Goal: Task Accomplishment & Management: Manage account settings

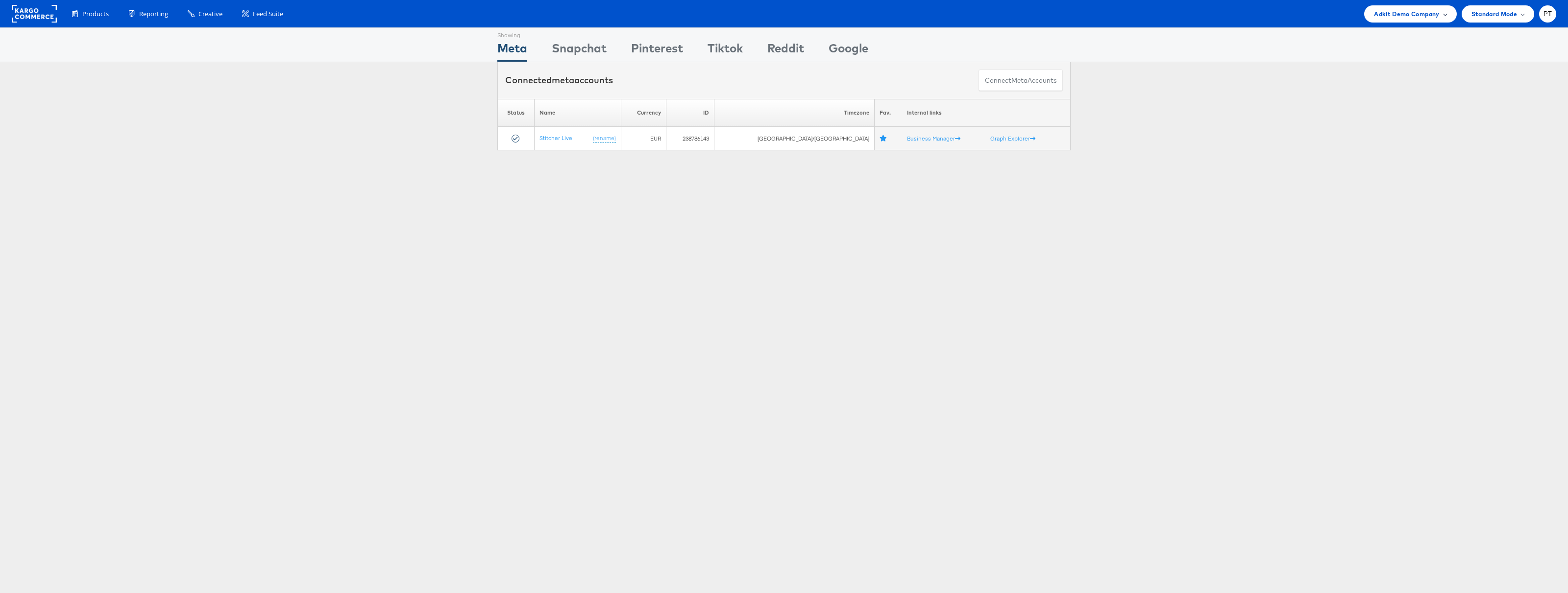
click at [1424, 15] on span "Adkit Demo Company" at bounding box center [1407, 14] width 65 height 10
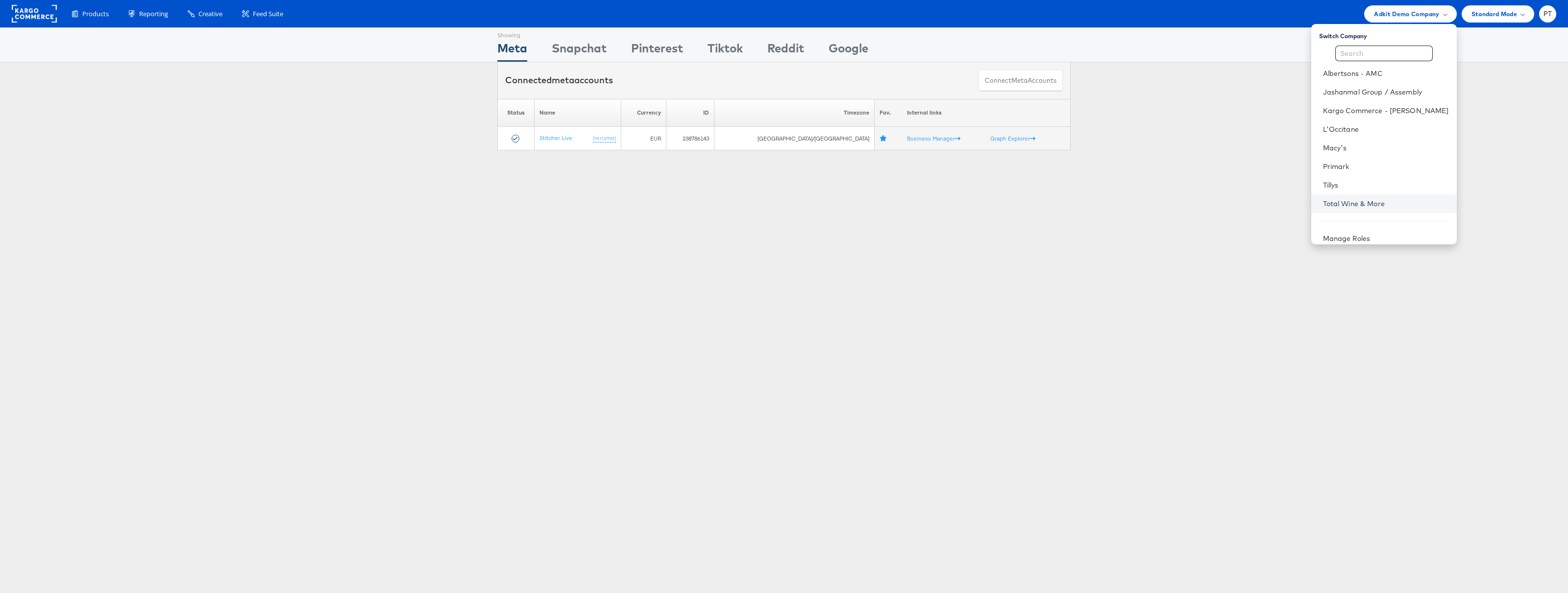
click at [1379, 200] on link "Total Wine & More" at bounding box center [1386, 203] width 126 height 10
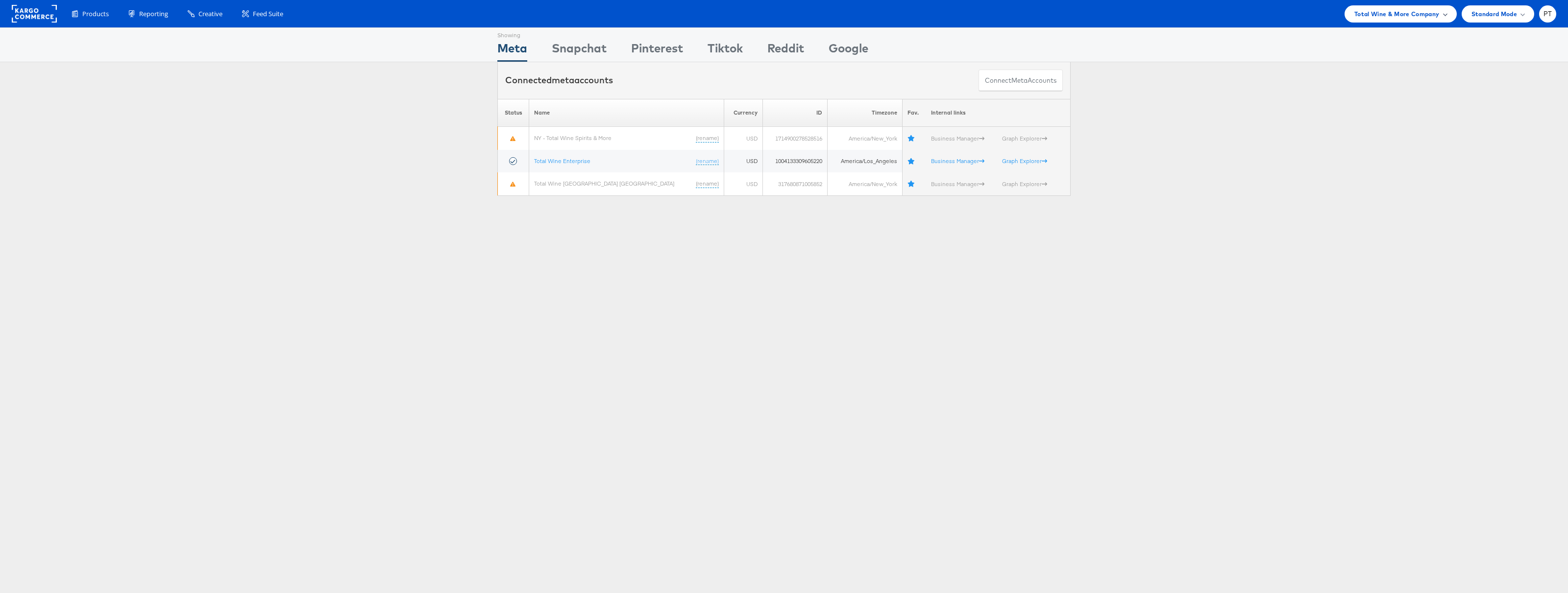
click at [1431, 16] on span "Total Wine & More Company" at bounding box center [1398, 14] width 86 height 10
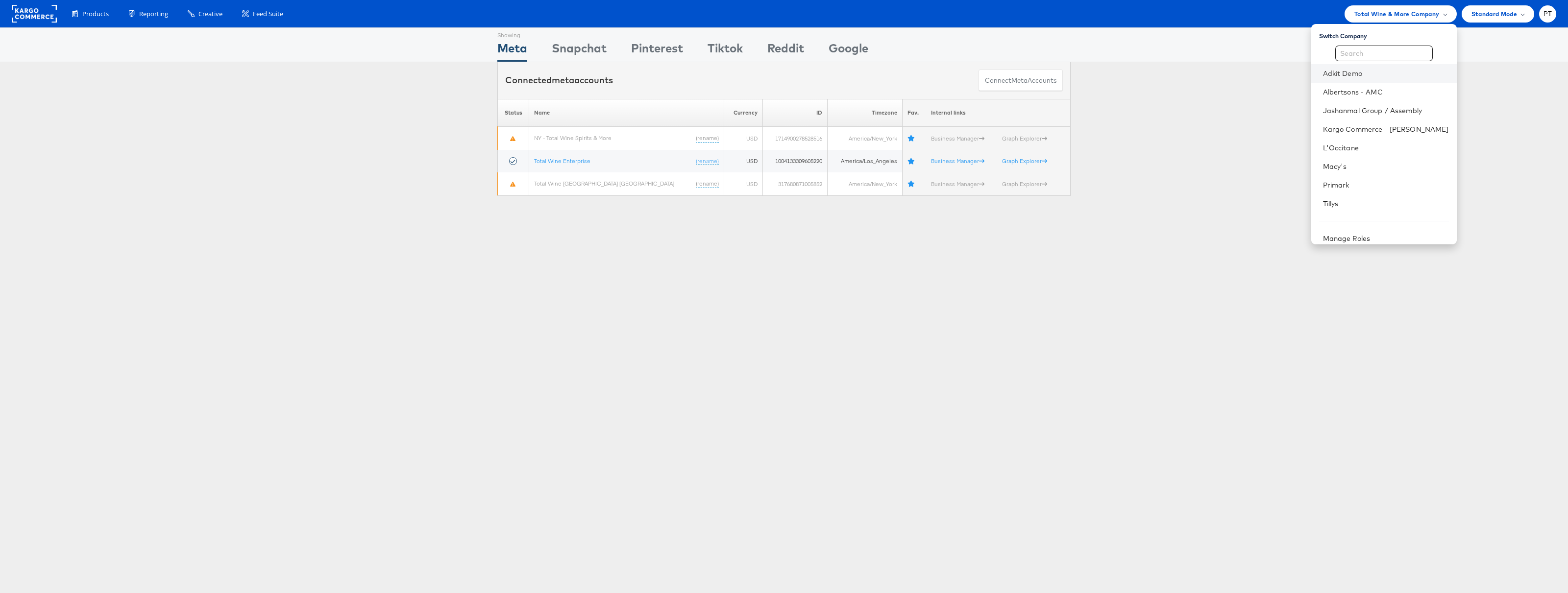
click at [1379, 80] on li "Adkit Demo" at bounding box center [1384, 73] width 145 height 18
click at [1378, 74] on link "Adkit Demo" at bounding box center [1386, 73] width 126 height 10
